Goal: Task Accomplishment & Management: Use online tool/utility

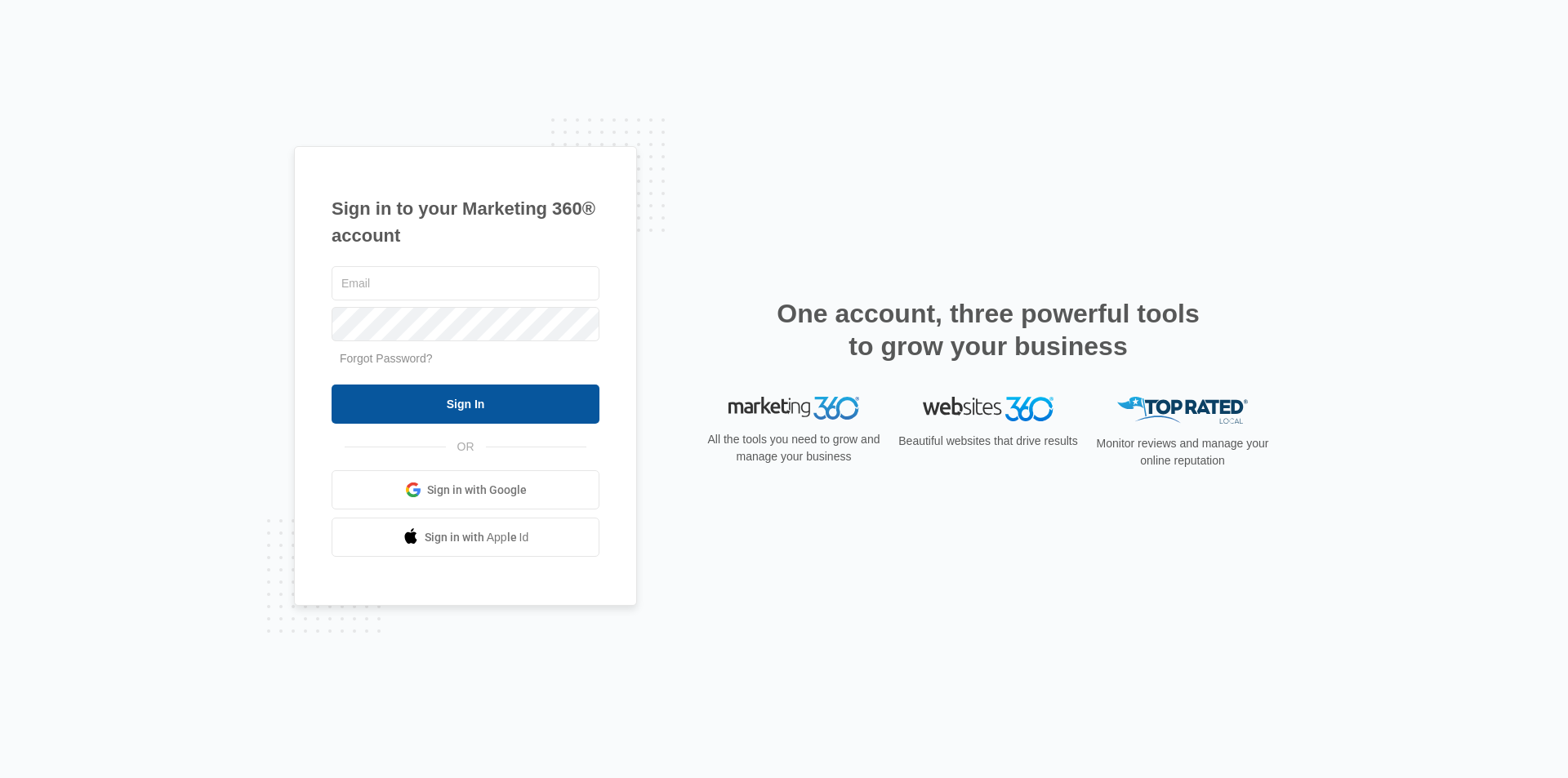
type input "[EMAIL_ADDRESS][DOMAIN_NAME]"
click at [431, 404] on input "Sign In" at bounding box center [465, 404] width 268 height 39
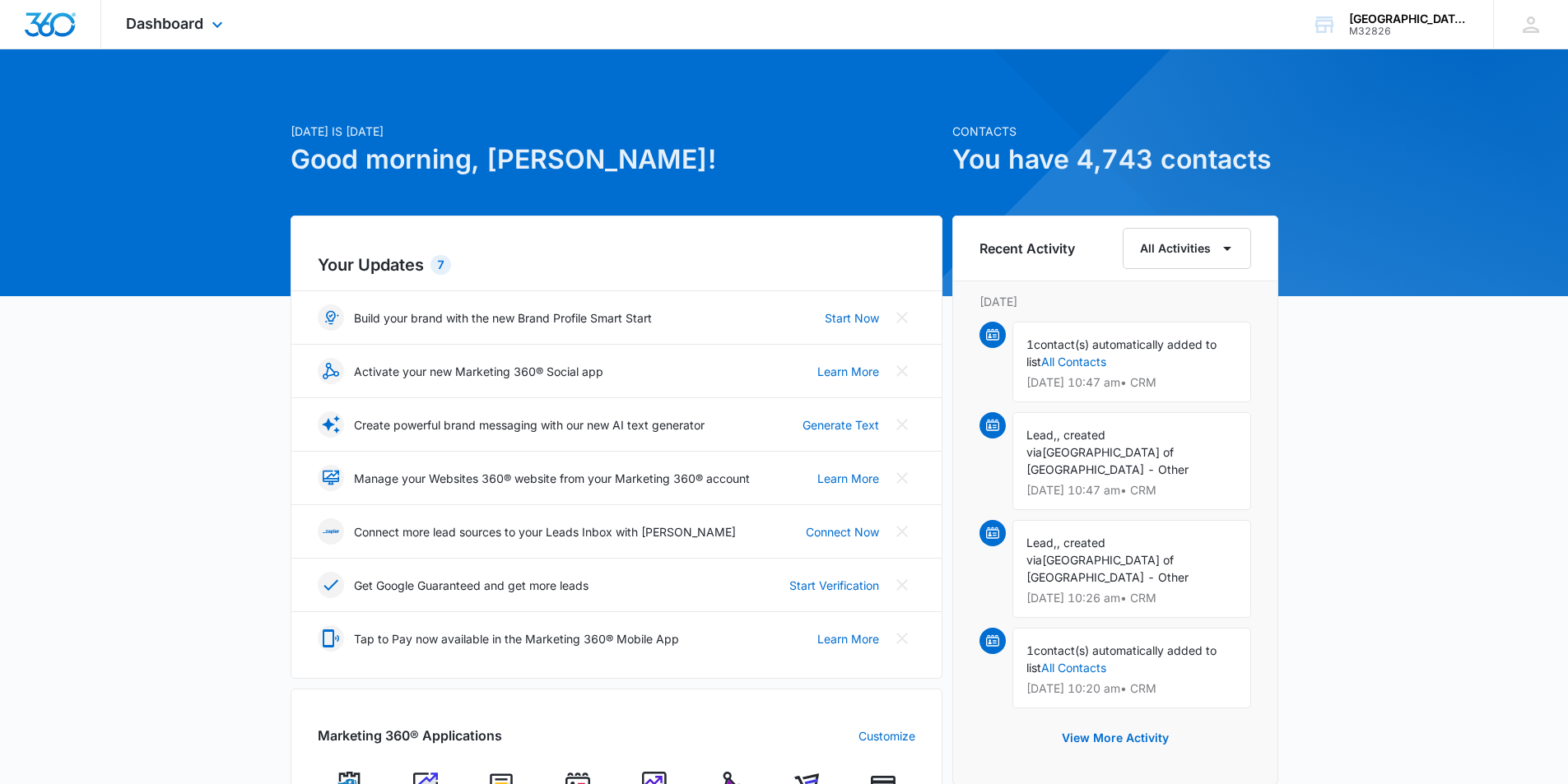
click at [156, 12] on div "Dashboard Apps Reputation Websites Forms CRM Email Social Shop Payments POS Con…" at bounding box center [176, 24] width 150 height 48
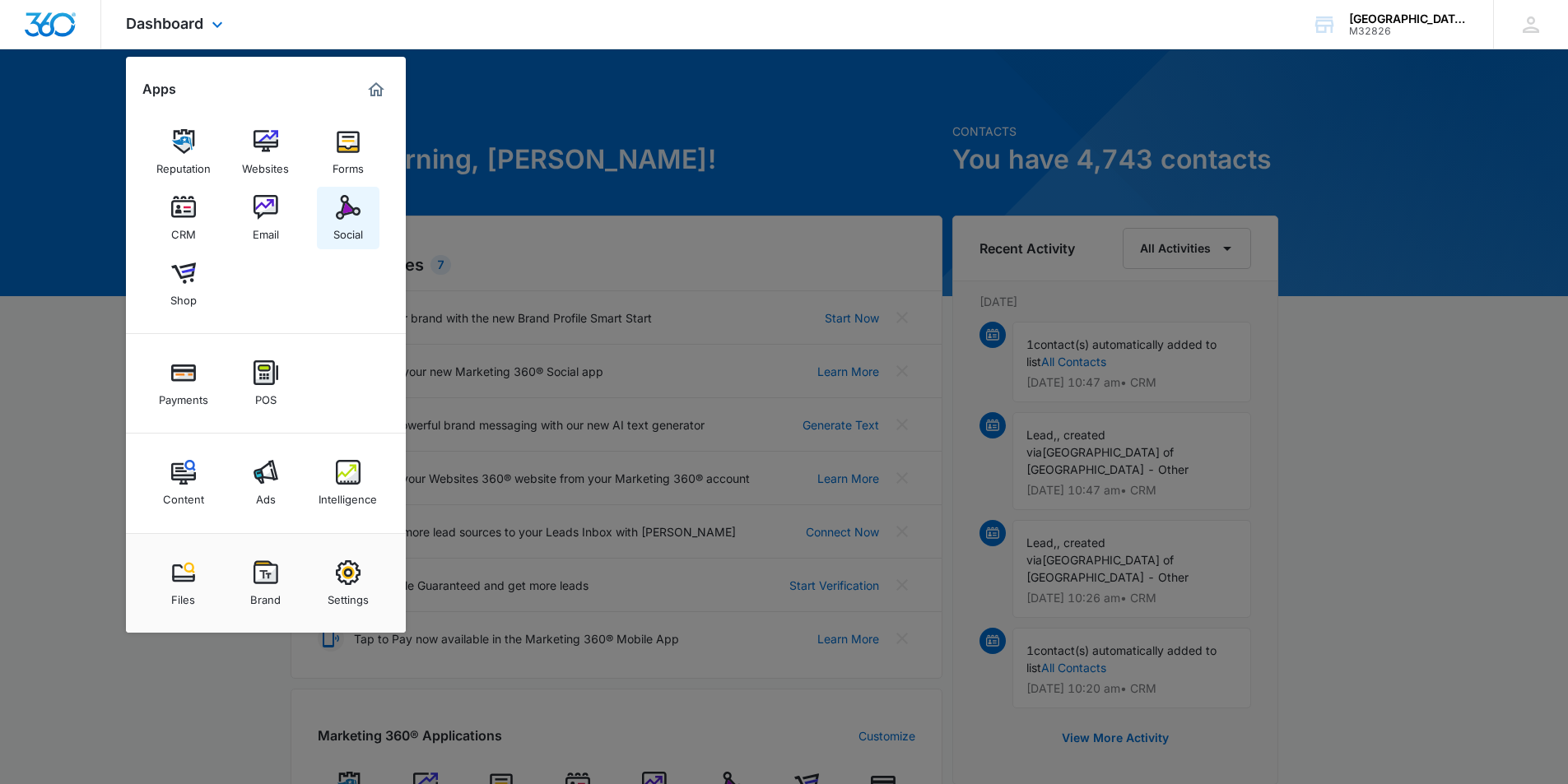
click at [351, 224] on div "Social" at bounding box center [348, 231] width 30 height 21
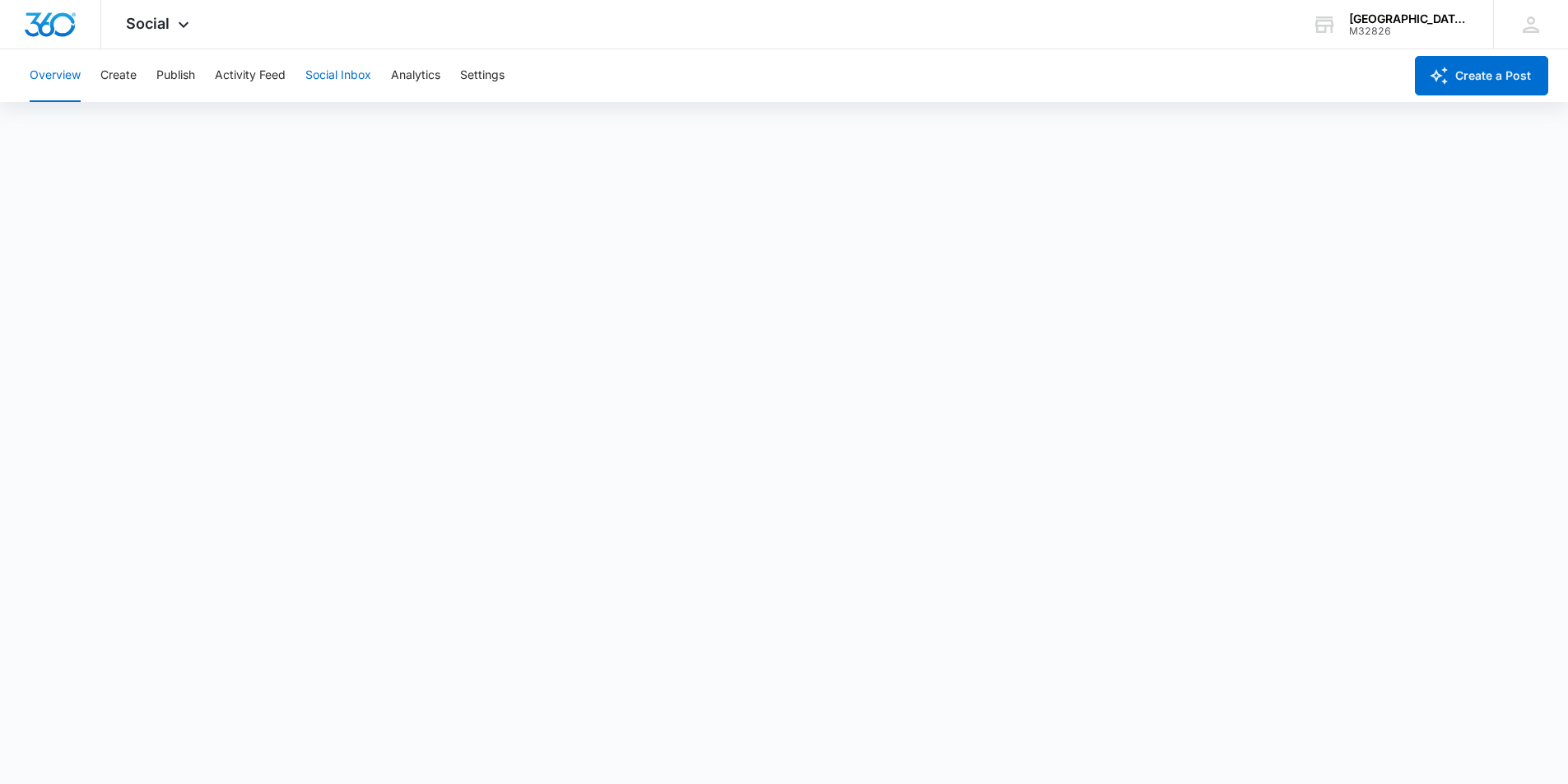
click at [348, 77] on button "Social Inbox" at bounding box center [338, 76] width 66 height 53
click at [146, 24] on span "Social" at bounding box center [148, 24] width 44 height 18
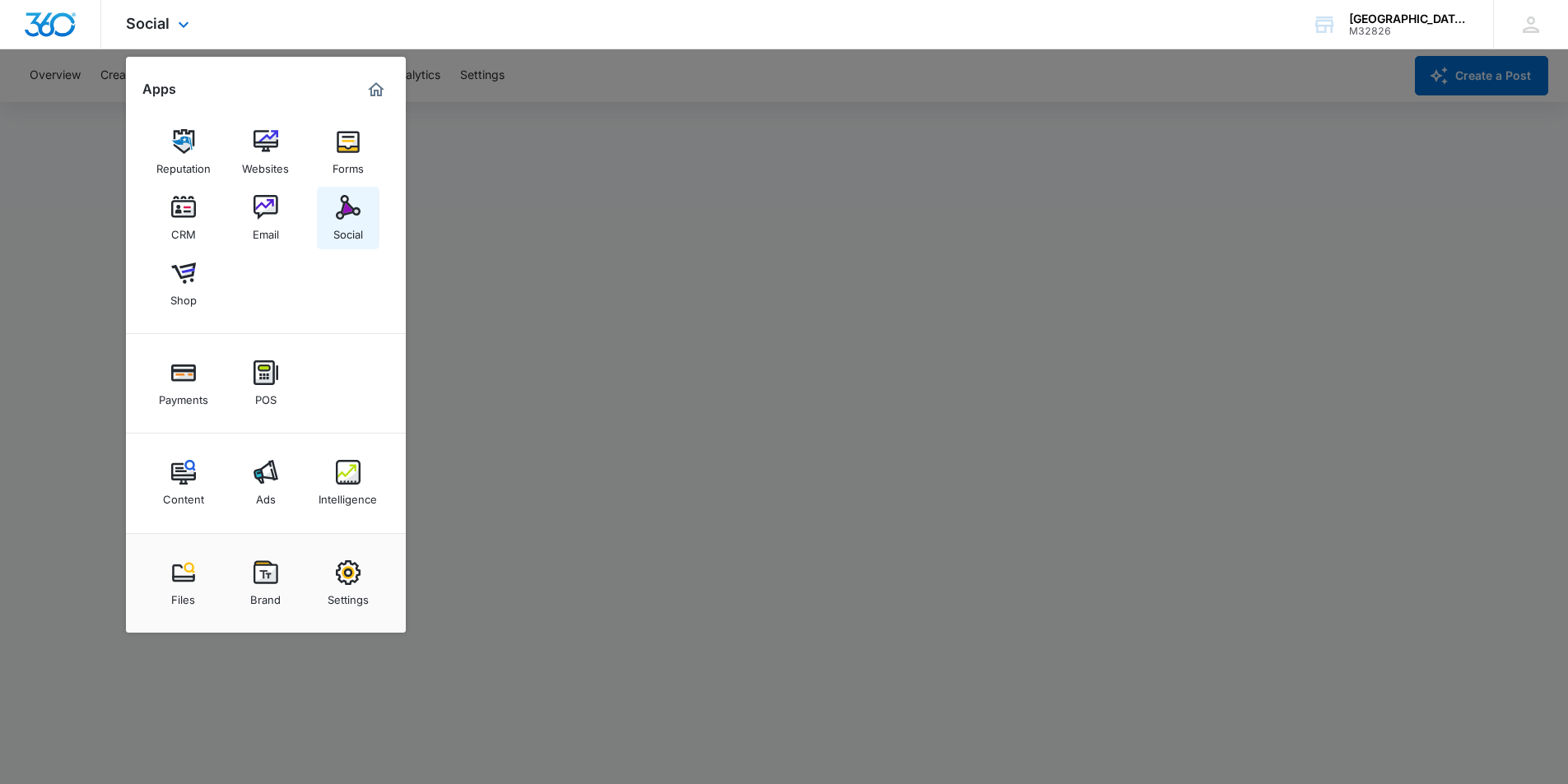
click at [341, 216] on img at bounding box center [348, 208] width 25 height 25
